Goal: Task Accomplishment & Management: Manage account settings

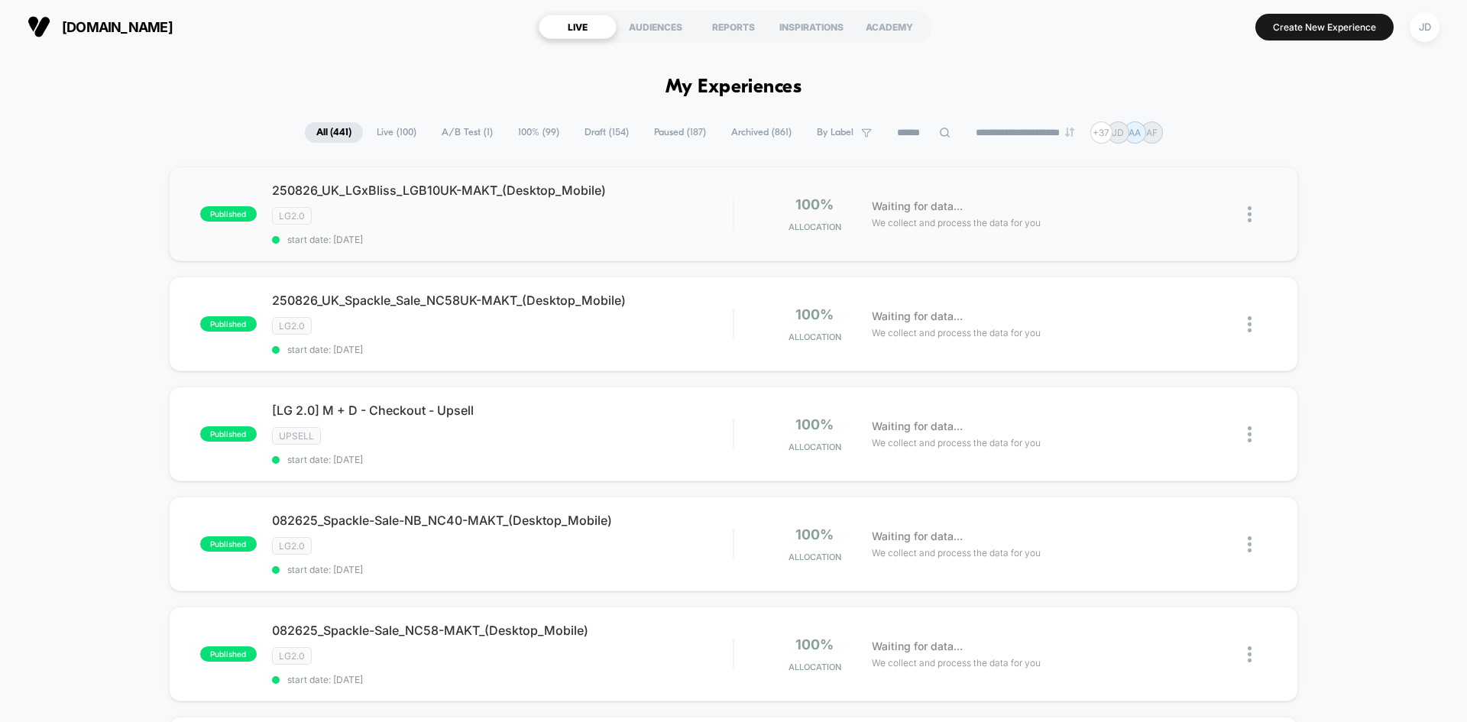
click at [1249, 213] on img at bounding box center [1249, 214] width 4 height 16
click at [1164, 296] on div "Archive" at bounding box center [1171, 302] width 138 height 34
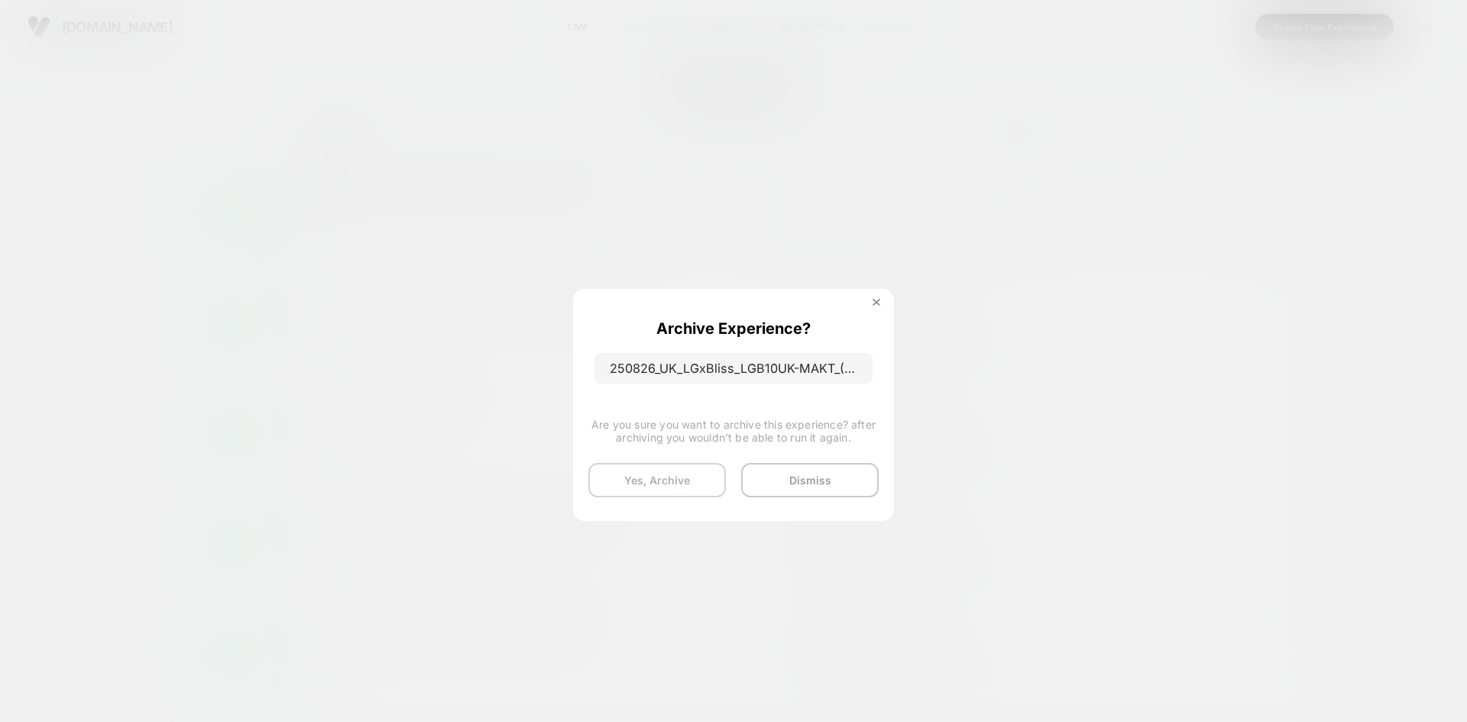
click at [685, 478] on button "Yes, Archive" at bounding box center [657, 480] width 138 height 34
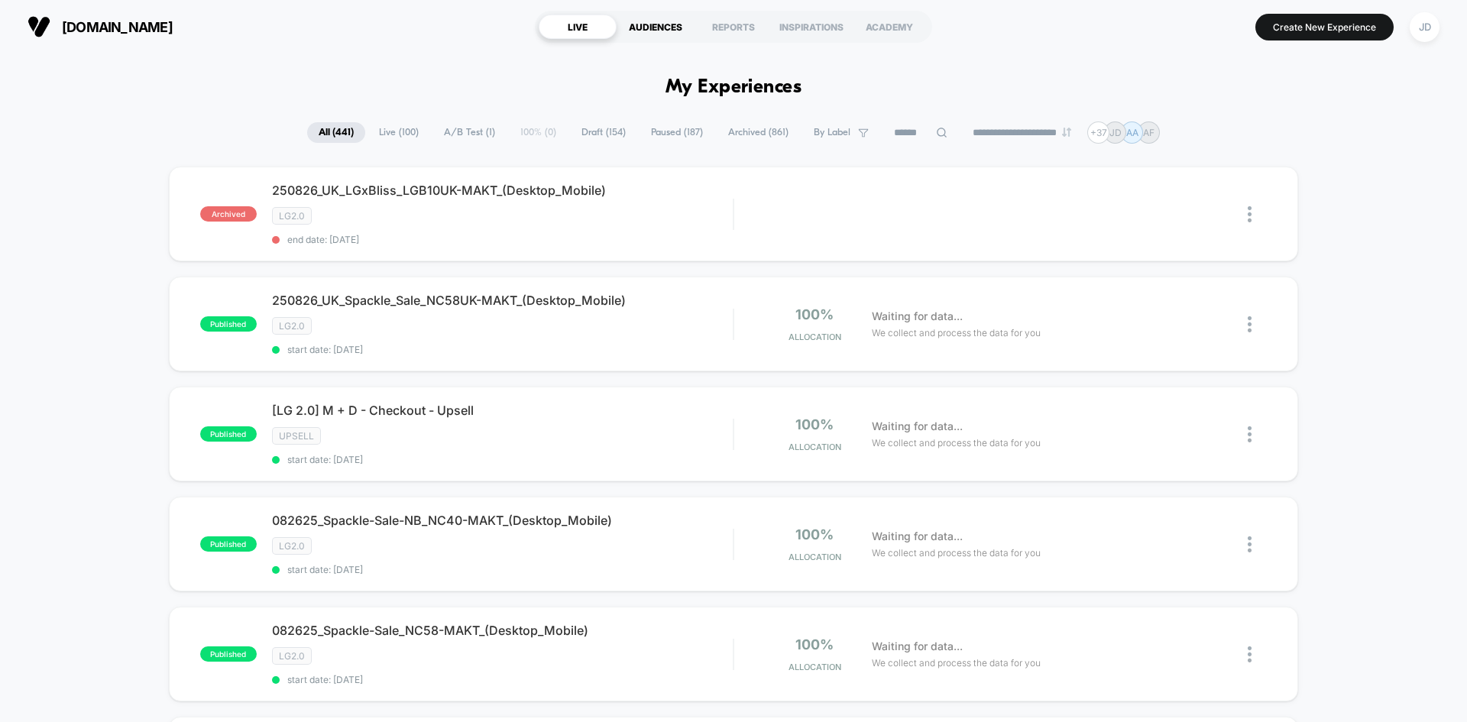
click at [665, 30] on div "AUDIENCES" at bounding box center [655, 27] width 78 height 24
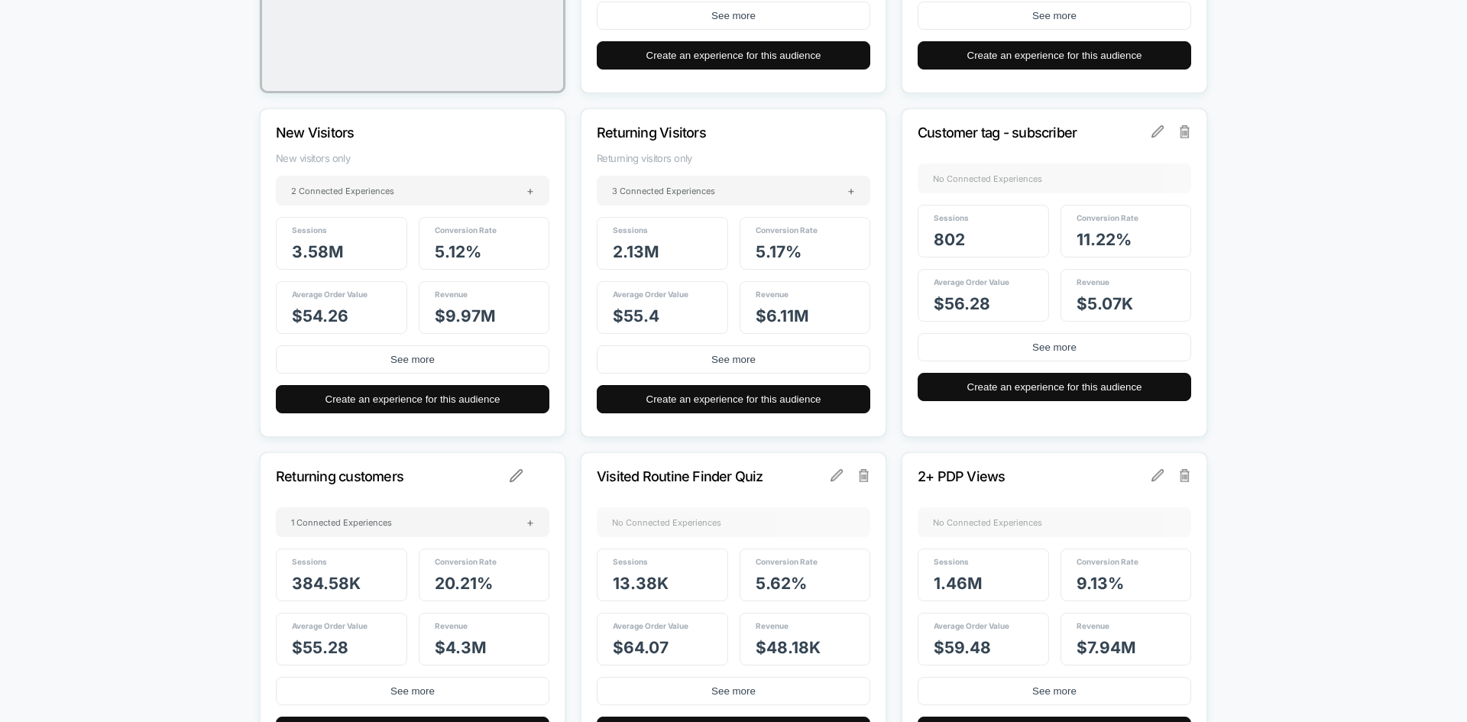
scroll to position [20511, 0]
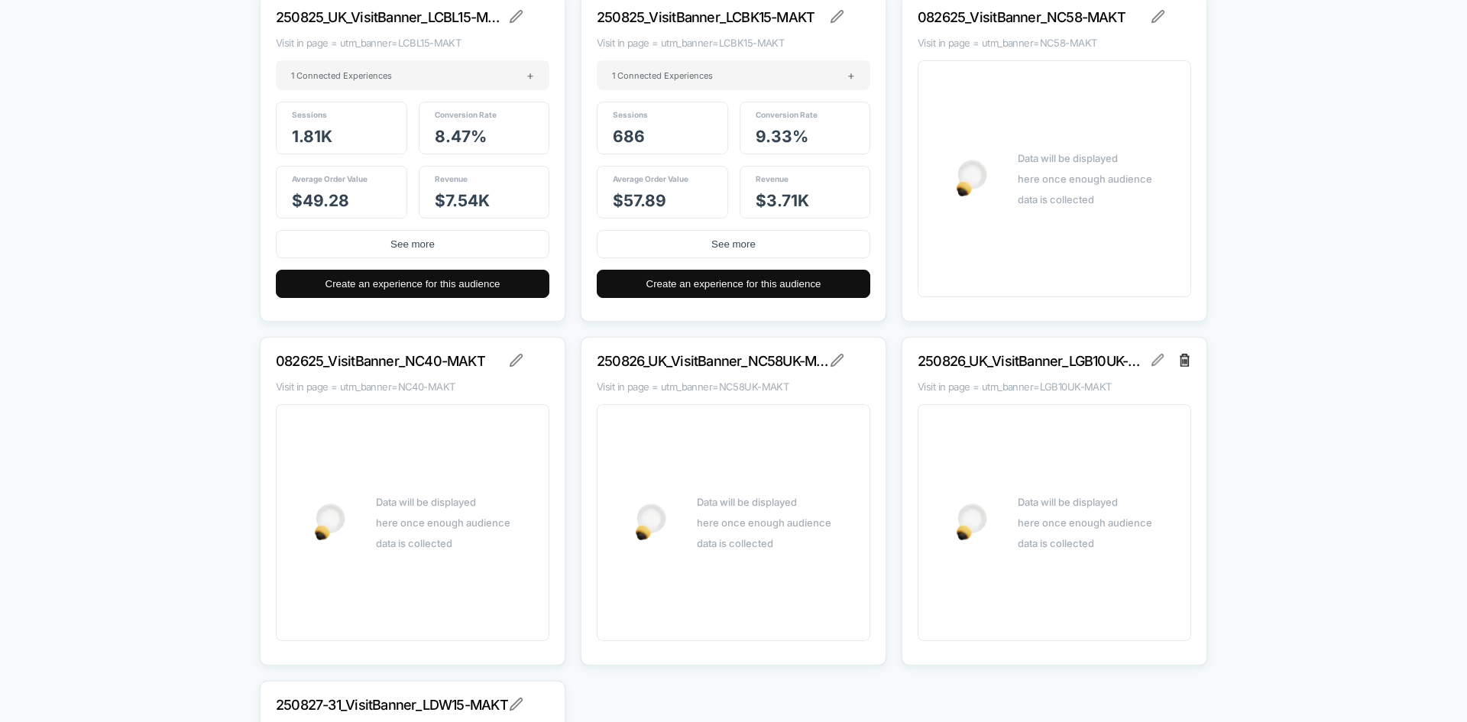
click at [1189, 357] on img at bounding box center [1184, 360] width 11 height 12
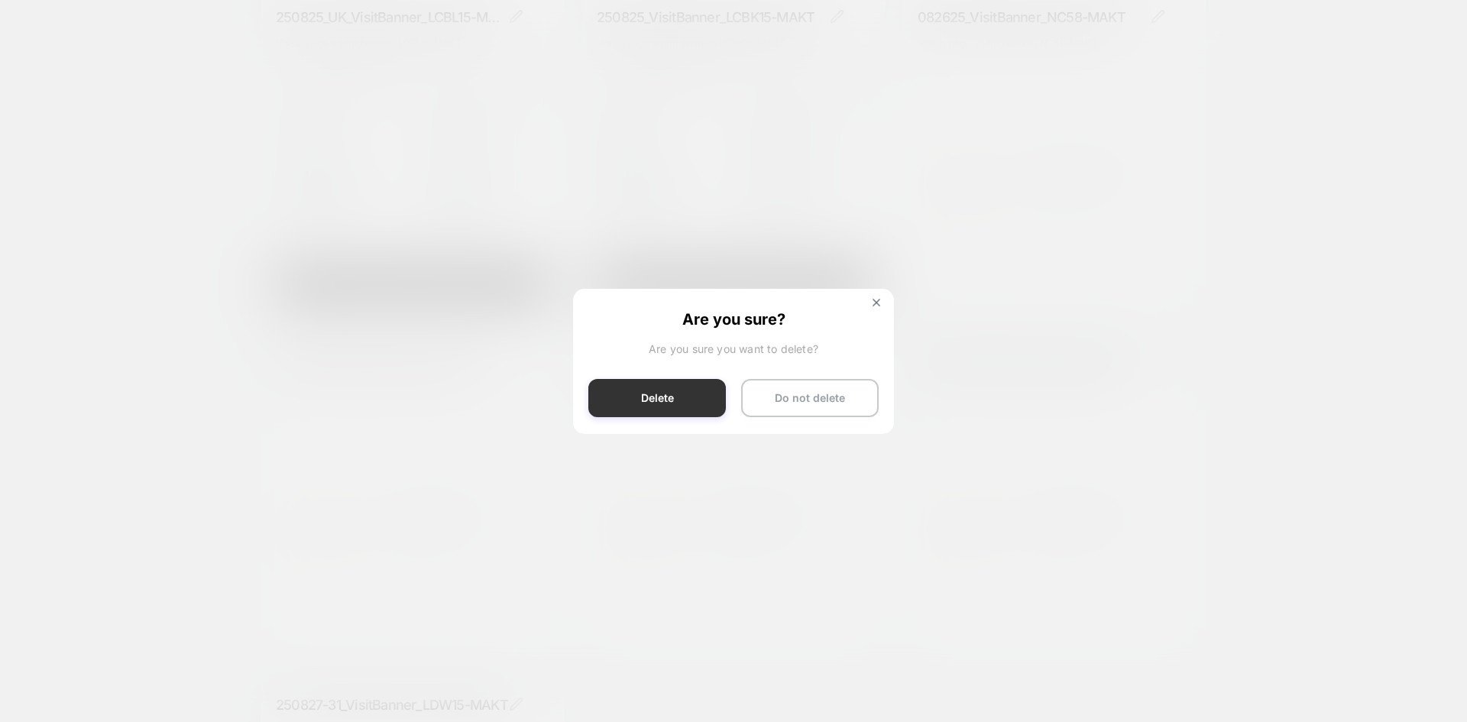
click at [690, 396] on button "Delete" at bounding box center [657, 398] width 138 height 38
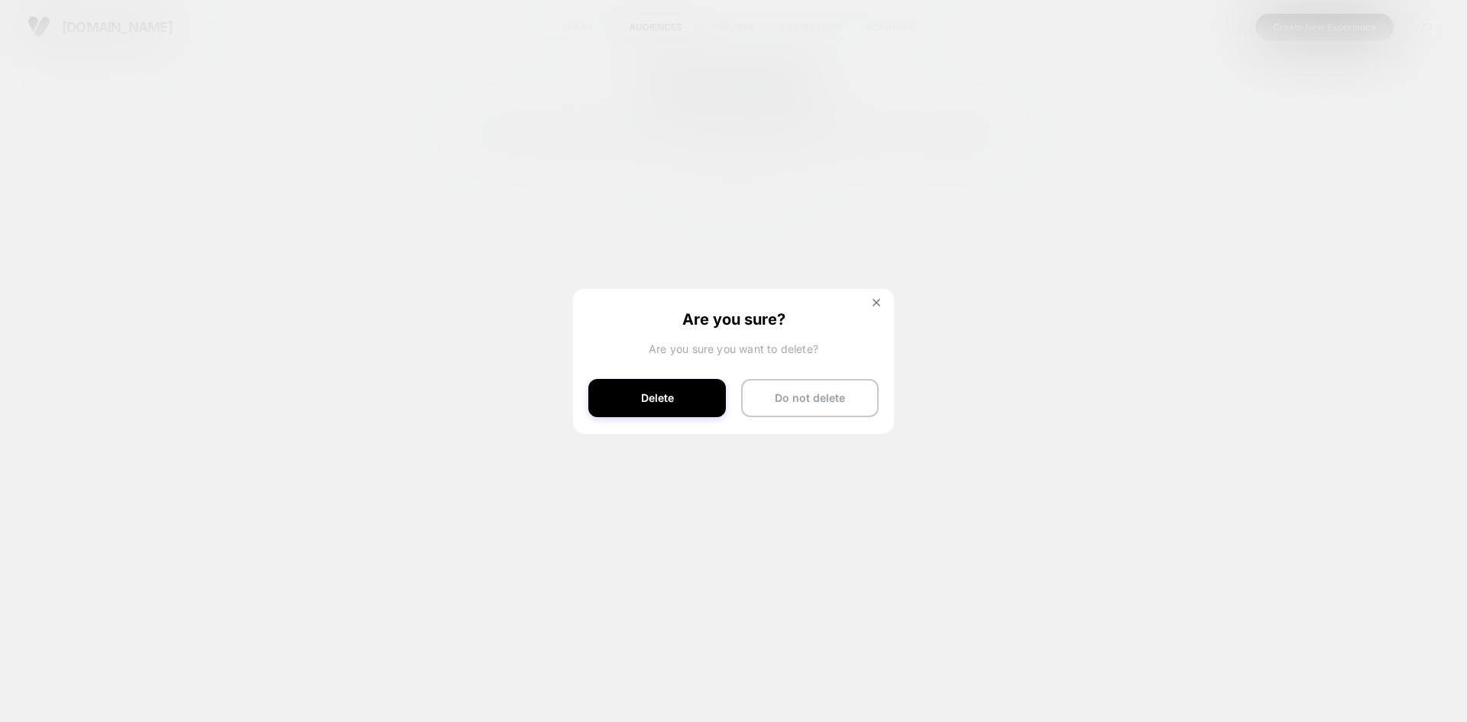
scroll to position [0, 0]
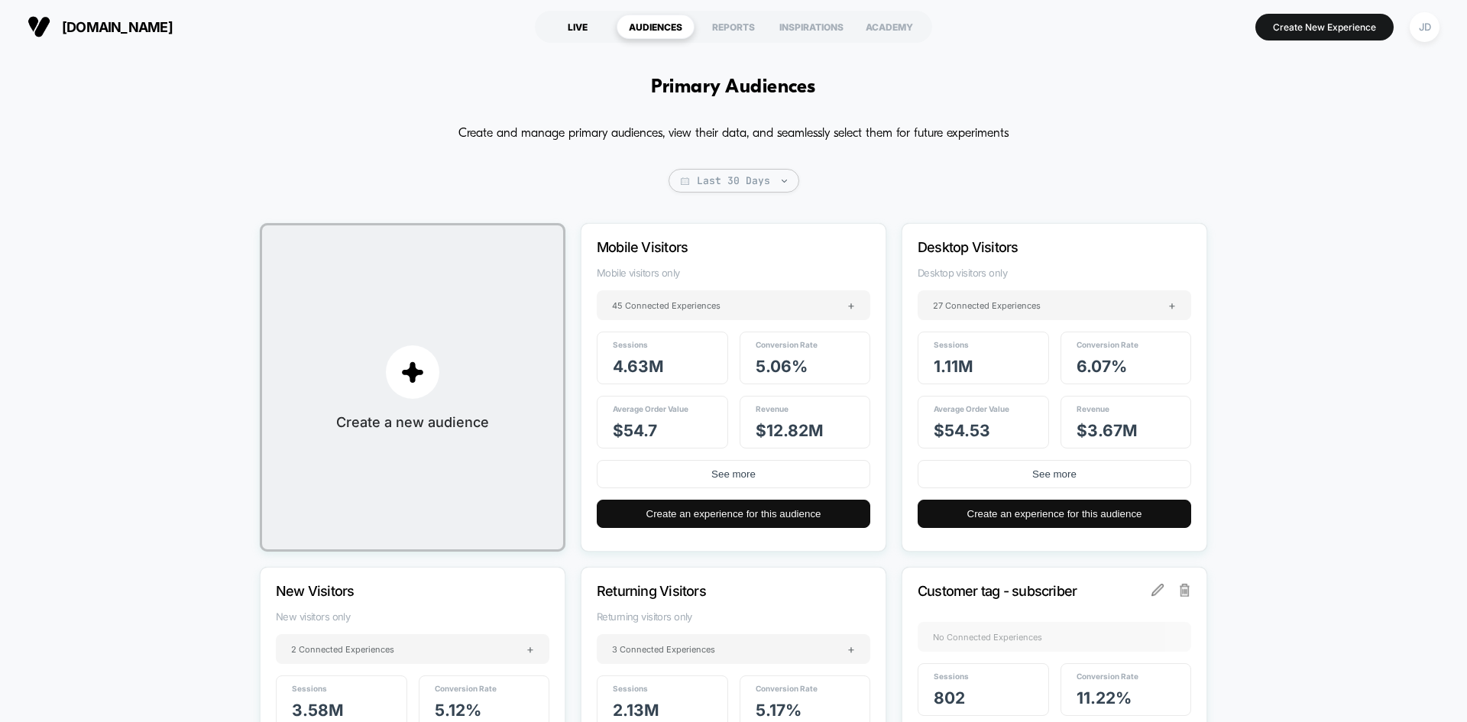
click at [569, 23] on div "LIVE" at bounding box center [578, 27] width 78 height 24
